Goal: Check status: Check status

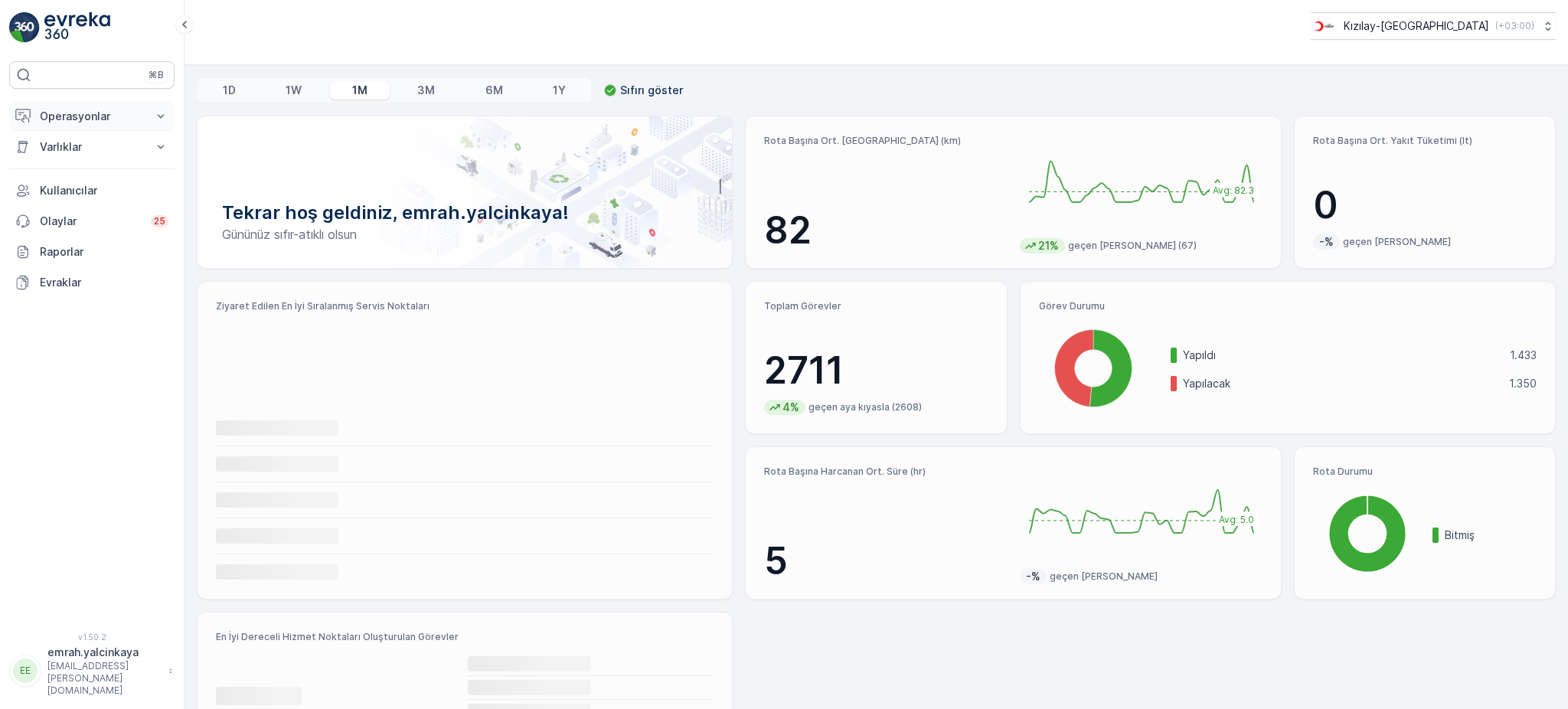
click at [93, 116] on p "Operasyonlar" at bounding box center [91, 116] width 104 height 15
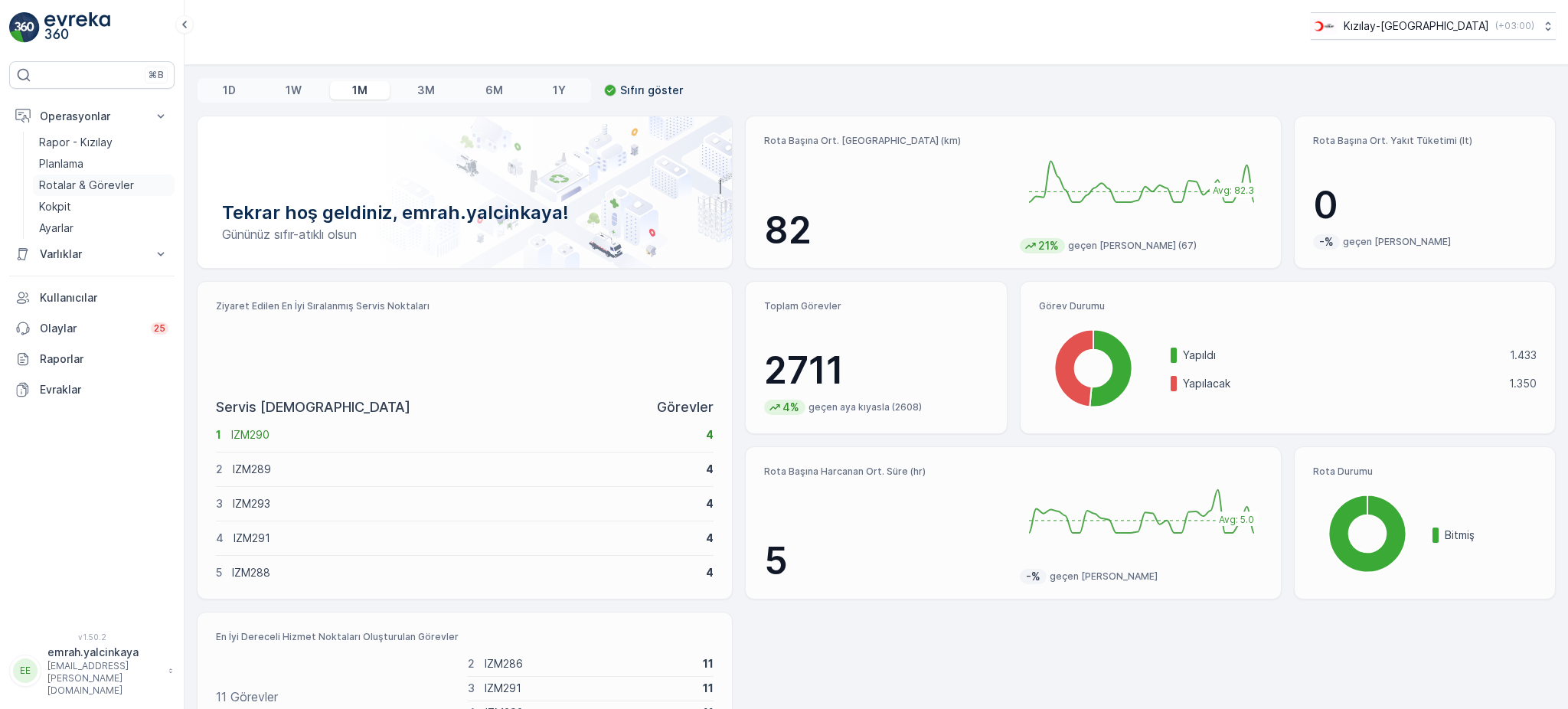
click at [60, 181] on p "Rotalar & Görevler" at bounding box center [86, 185] width 95 height 15
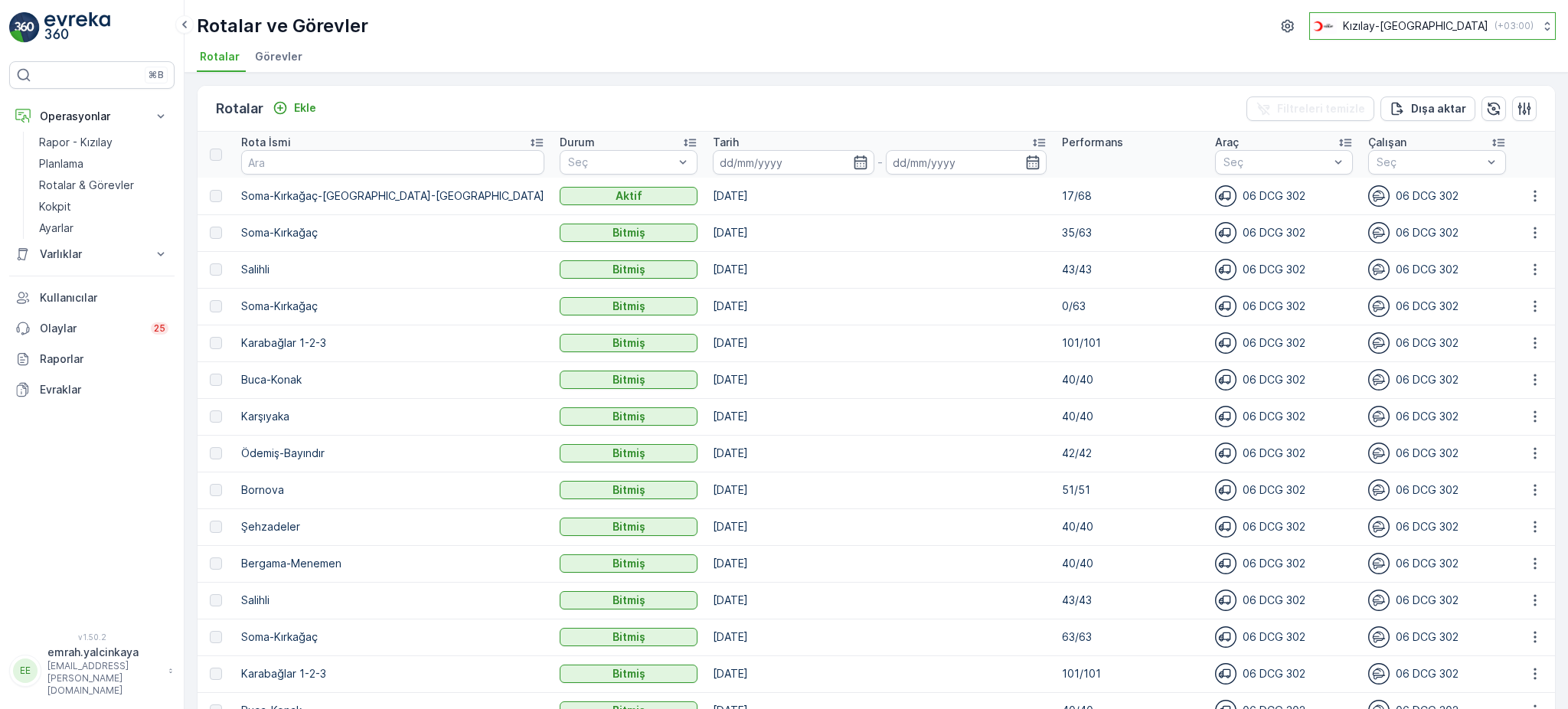
click at [1532, 22] on button "Kızılay-İzmir ( +03:00 )" at bounding box center [1432, 26] width 246 height 27
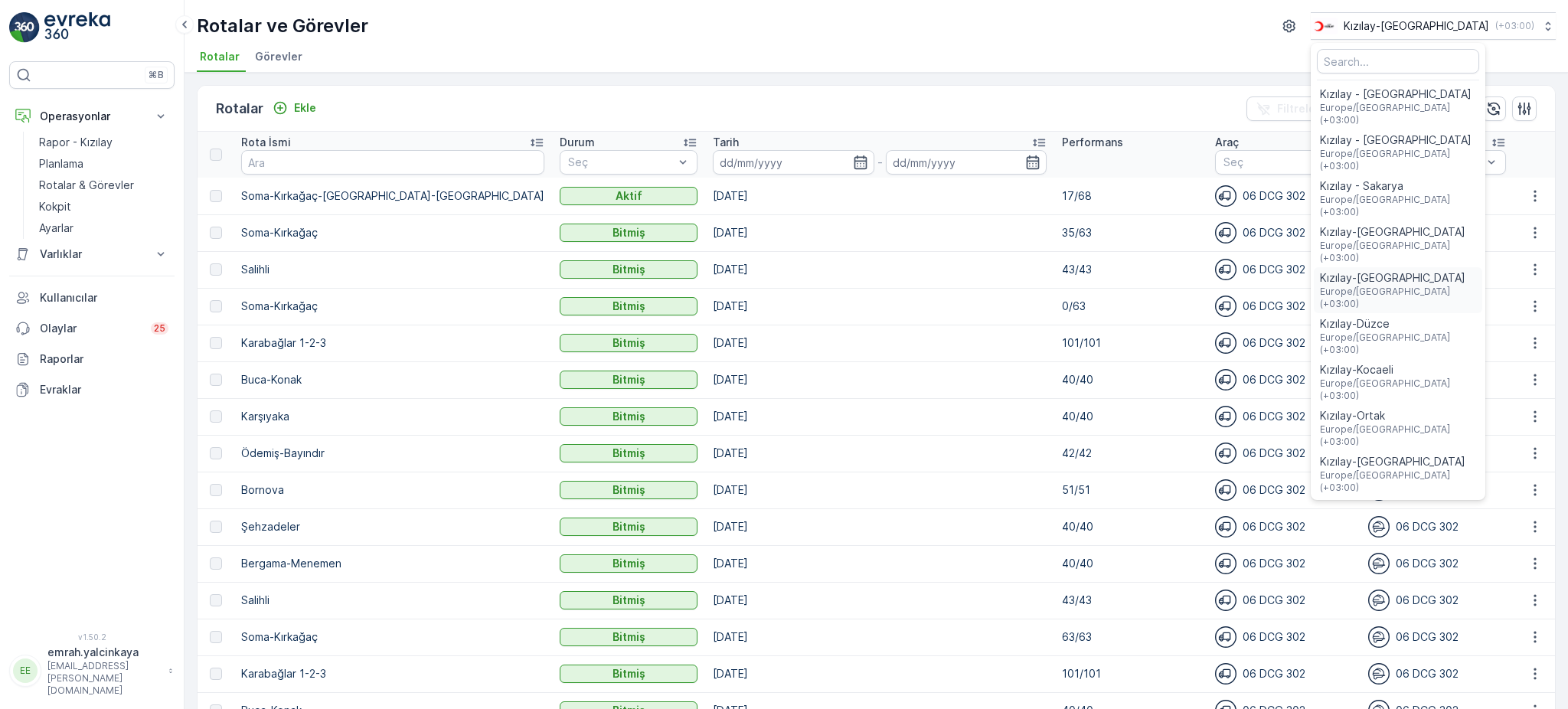
click at [1472, 271] on span "Kızılay-[GEOGRAPHIC_DATA]" at bounding box center [1398, 278] width 156 height 15
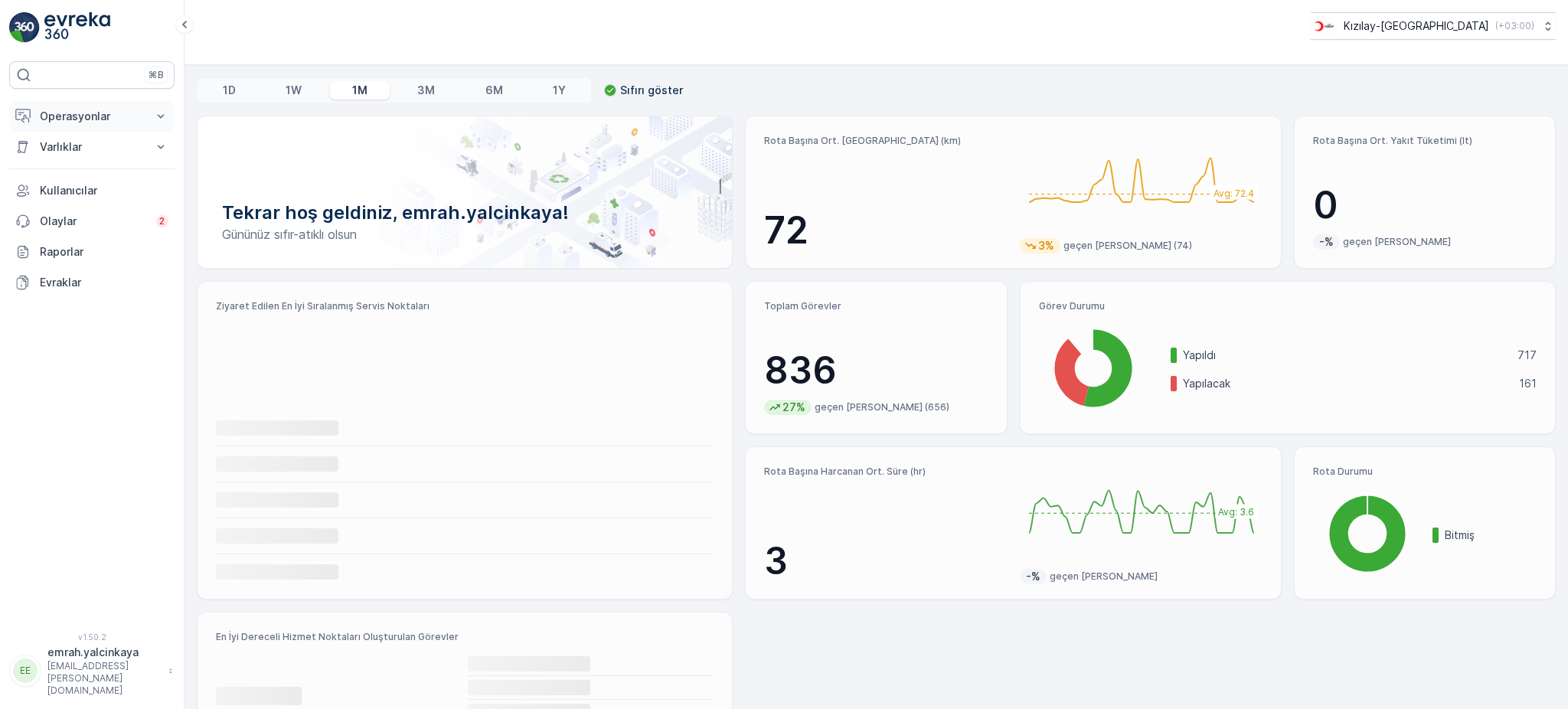
click at [51, 115] on p "Operasyonlar" at bounding box center [91, 116] width 104 height 15
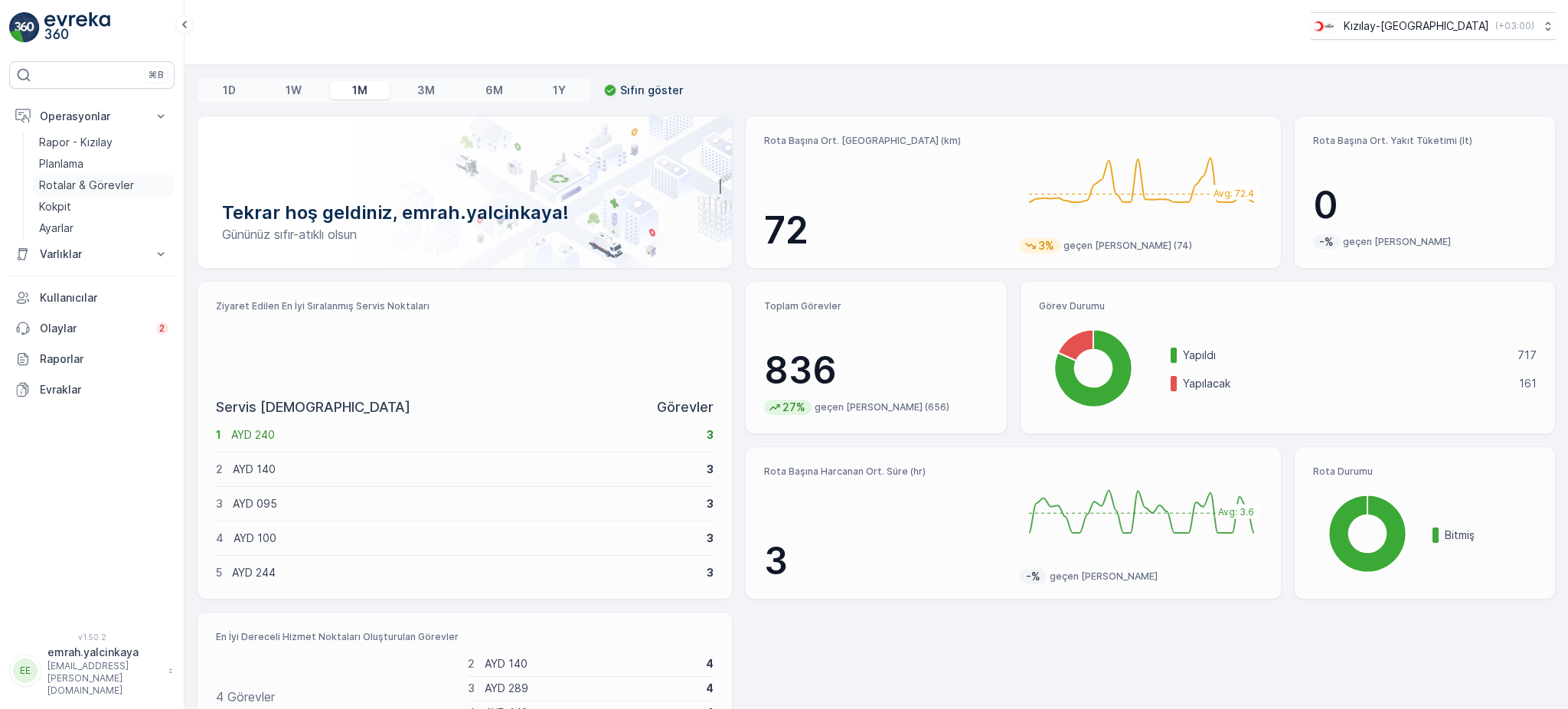
click at [77, 191] on p "Rotalar & Görevler" at bounding box center [86, 185] width 95 height 15
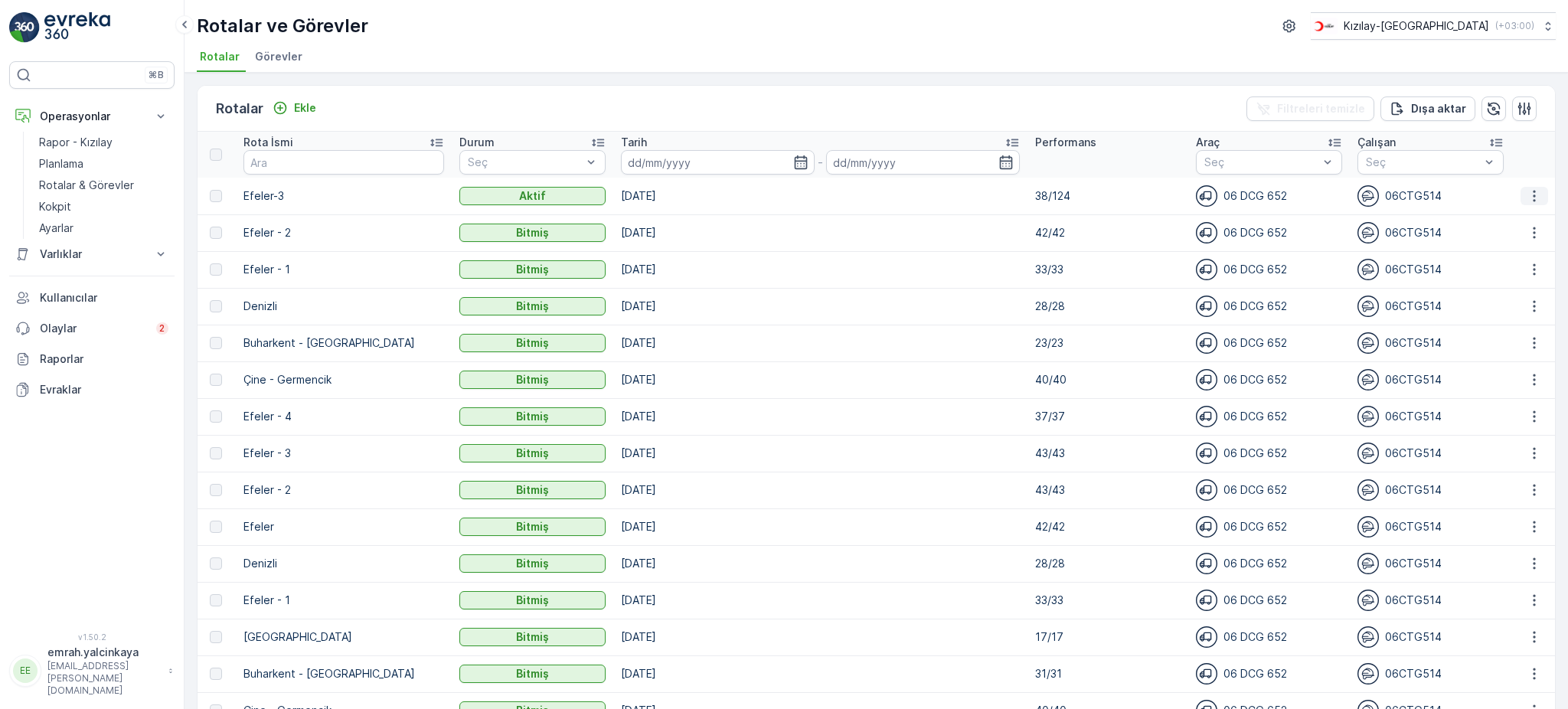
click at [1520, 187] on button "button" at bounding box center [1534, 195] width 27 height 19
click at [1503, 238] on span "Rota Takibini Görüntüle" at bounding box center [1499, 238] width 120 height 15
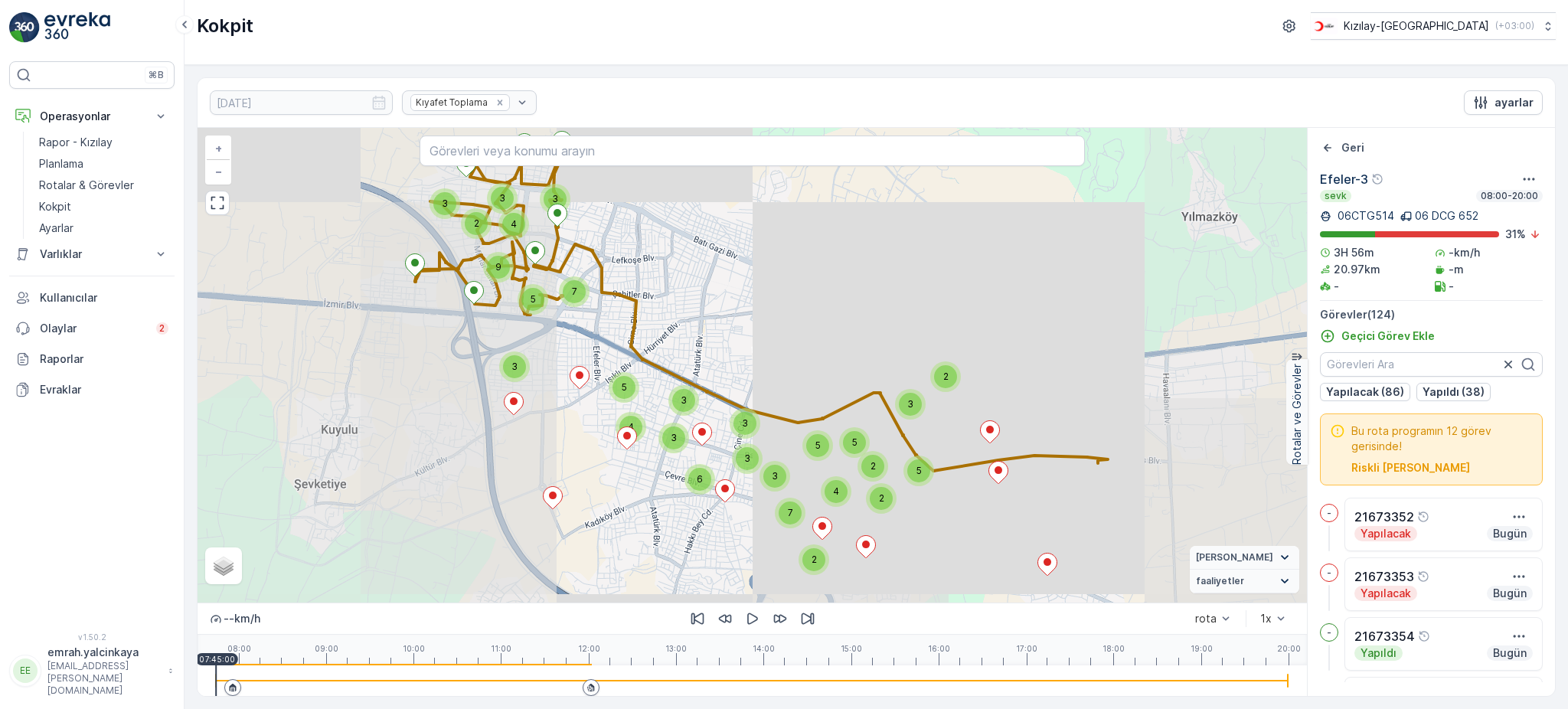
click at [233, 686] on icon at bounding box center [233, 686] width 7 height 7
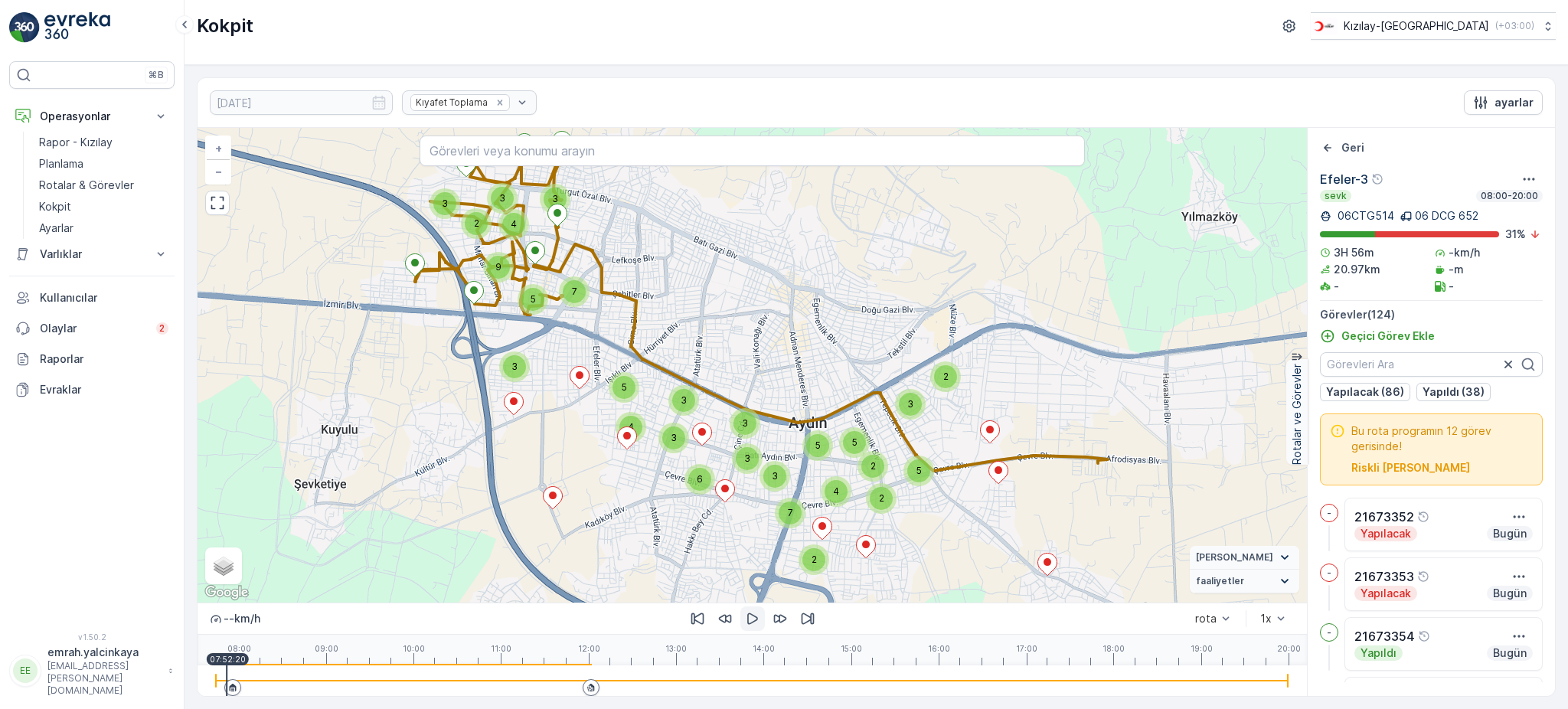
click at [752, 620] on icon "button" at bounding box center [752, 618] width 15 height 15
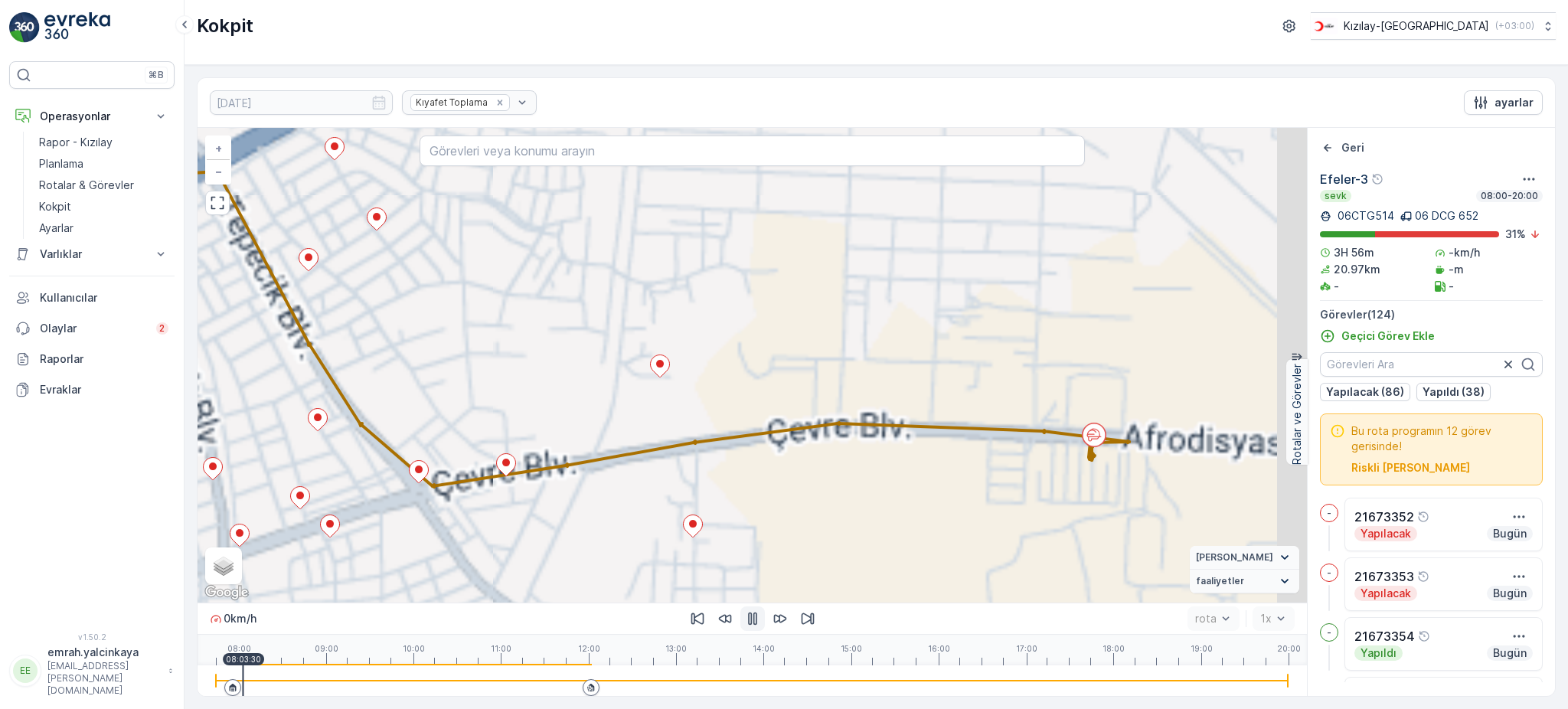
drag, startPoint x: 1142, startPoint y: 479, endPoint x: 1127, endPoint y: 464, distance: 21.2
click at [1127, 464] on div "2 + − Uydu Yol haritası Arazi Karışık Leaflet Klavye kısayolları Harita Veriler…" at bounding box center [752, 365] width 1109 height 475
